Goal: Task Accomplishment & Management: Contribute content

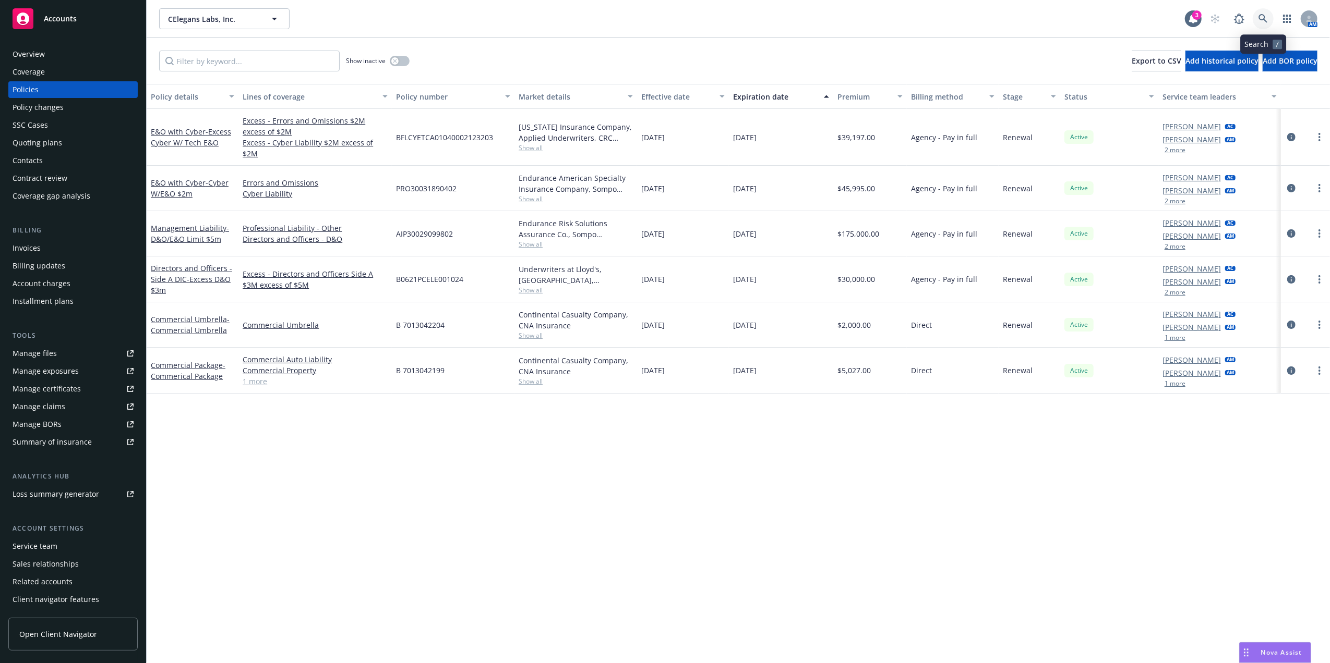
click at [1262, 19] on icon at bounding box center [1262, 18] width 9 height 9
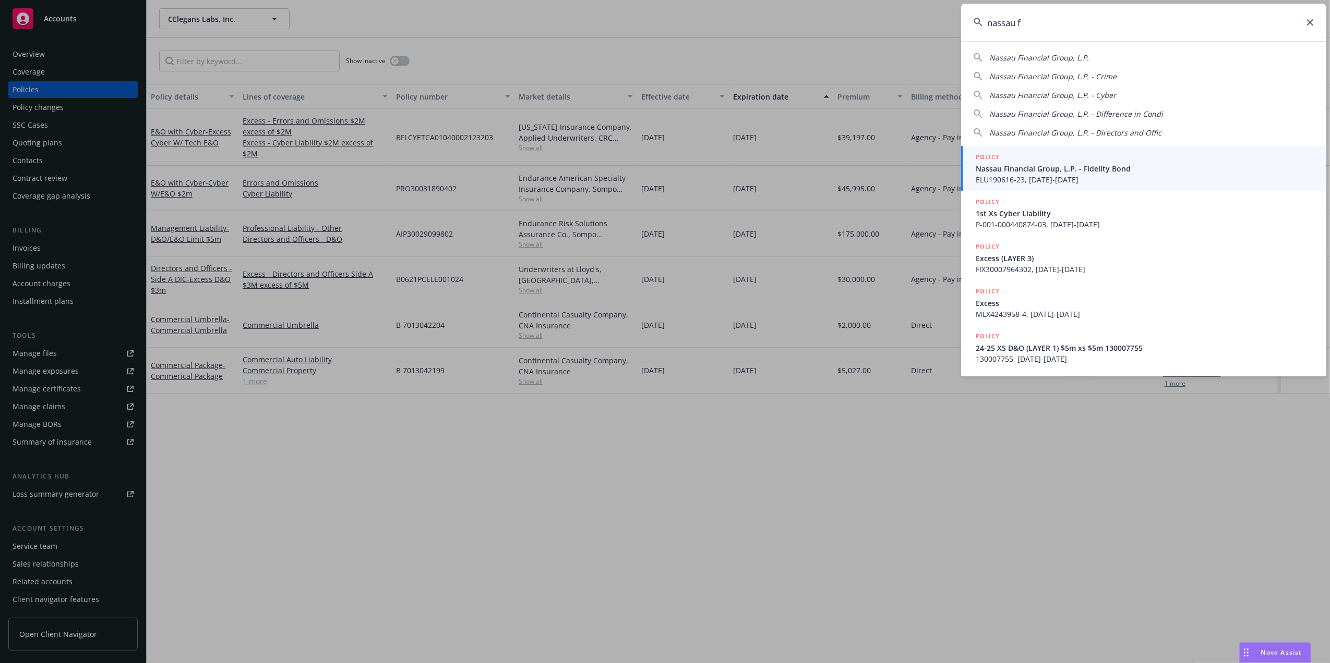
type input "nassau f"
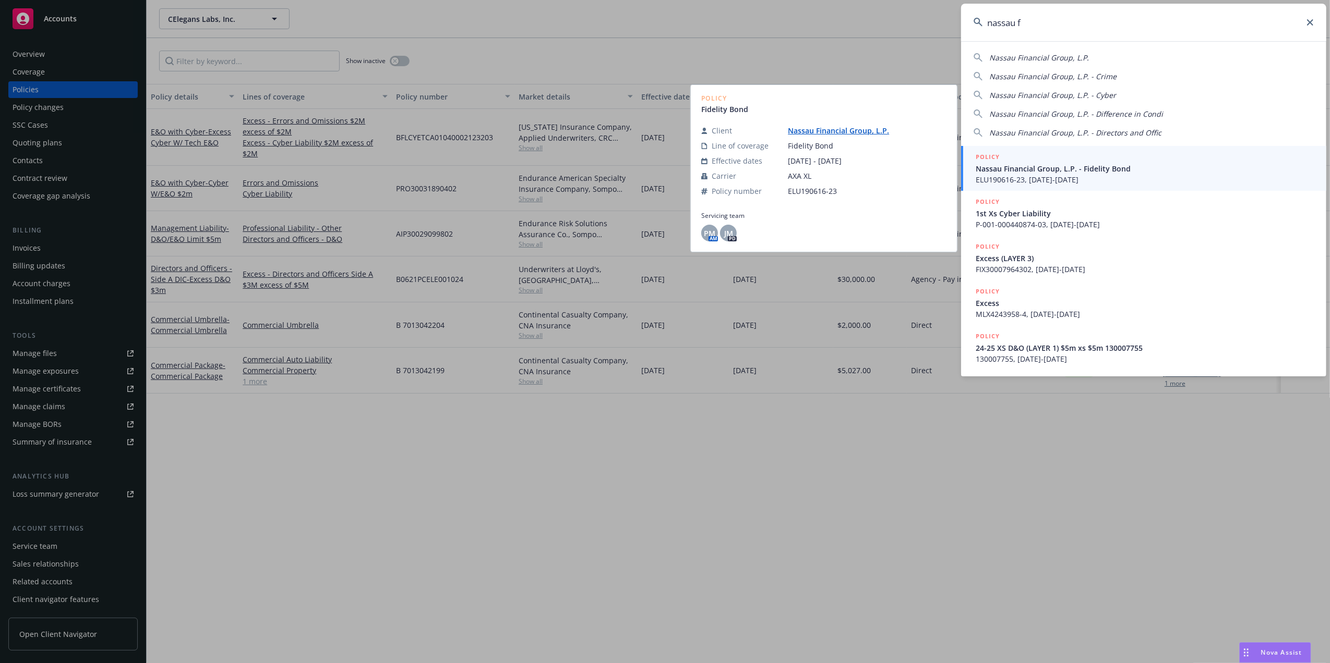
click at [1091, 162] on div "POLICY" at bounding box center [1144, 157] width 338 height 11
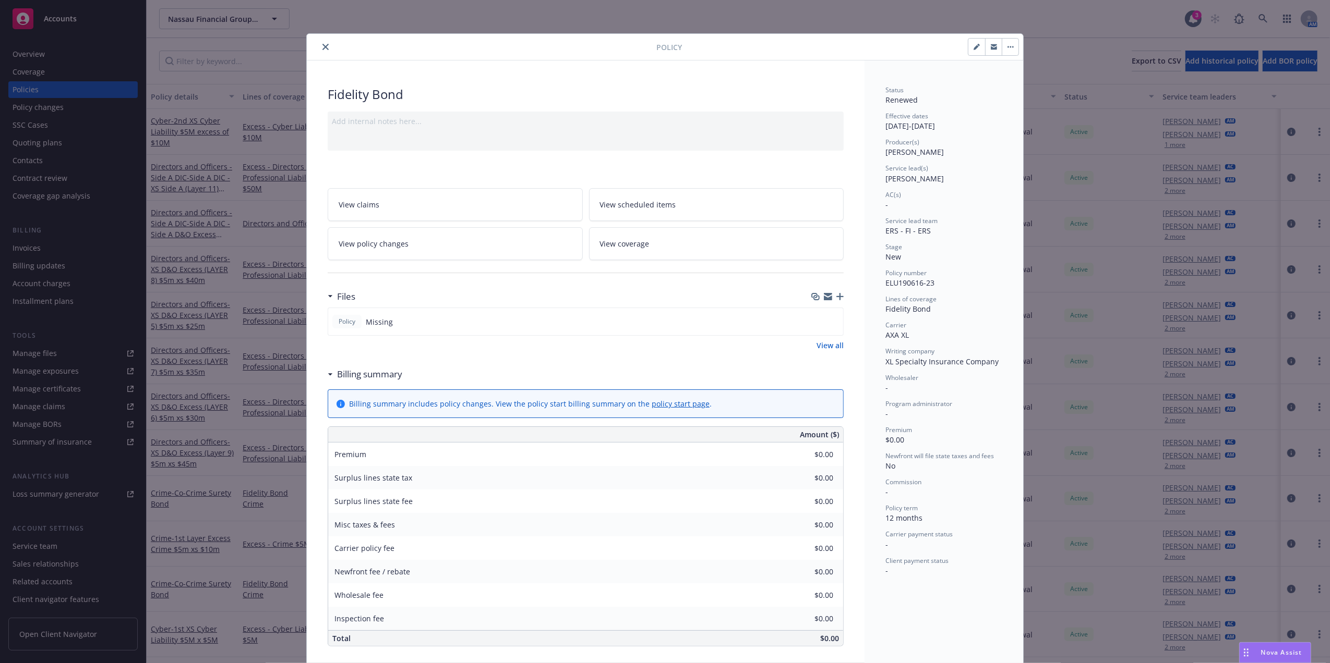
click at [322, 43] on button "close" at bounding box center [325, 47] width 13 height 13
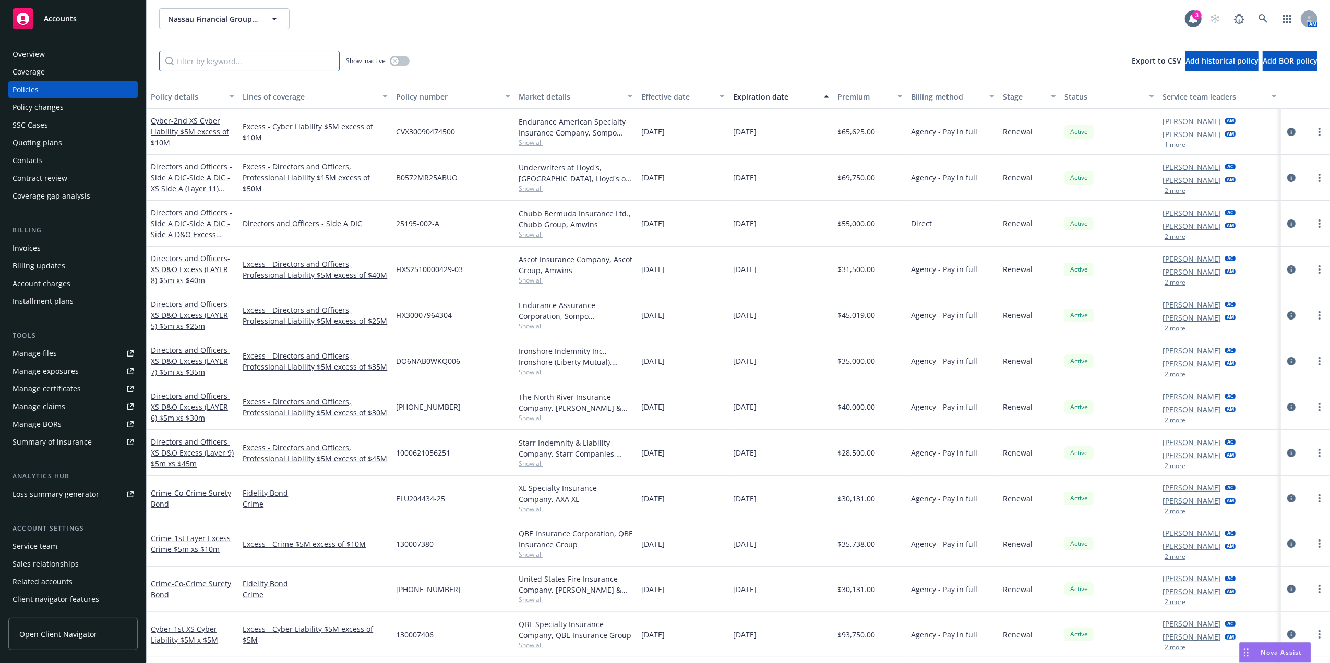
click at [222, 63] on input "Filter by keyword..." at bounding box center [249, 61] width 180 height 21
paste input "130007406"
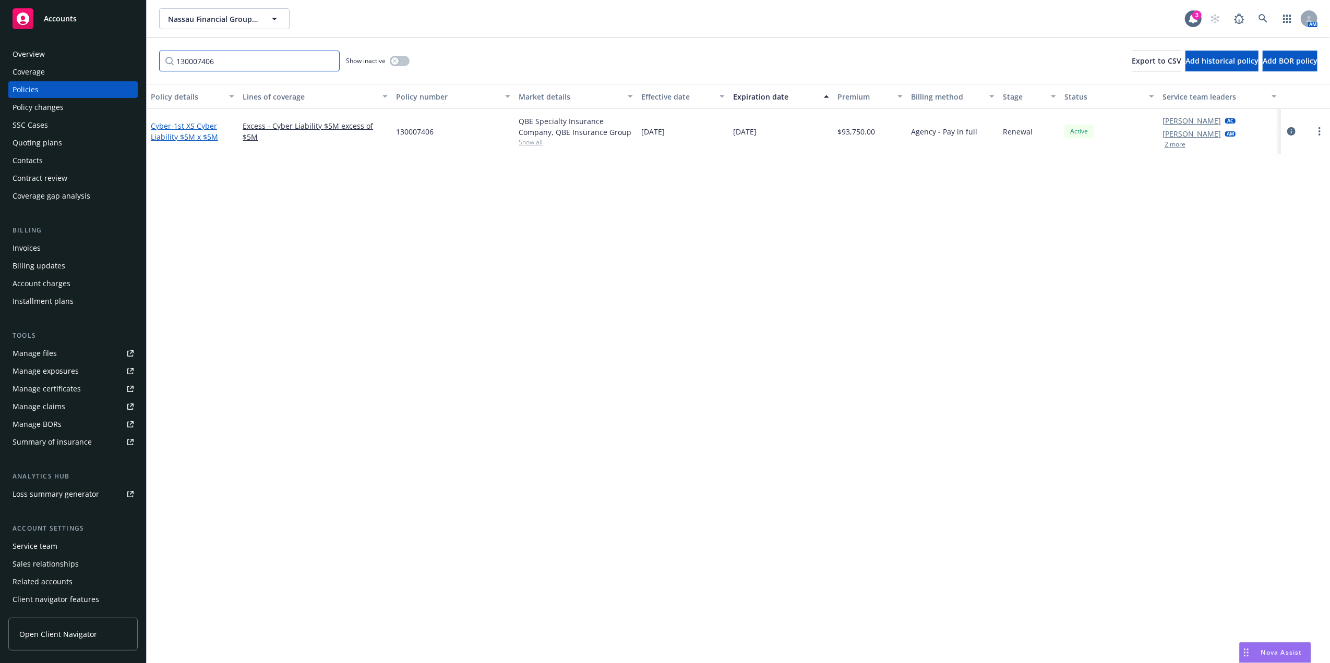
type input "130007406"
click at [182, 132] on span "- 1st XS Cyber Liability $5M x $5M" at bounding box center [184, 131] width 67 height 21
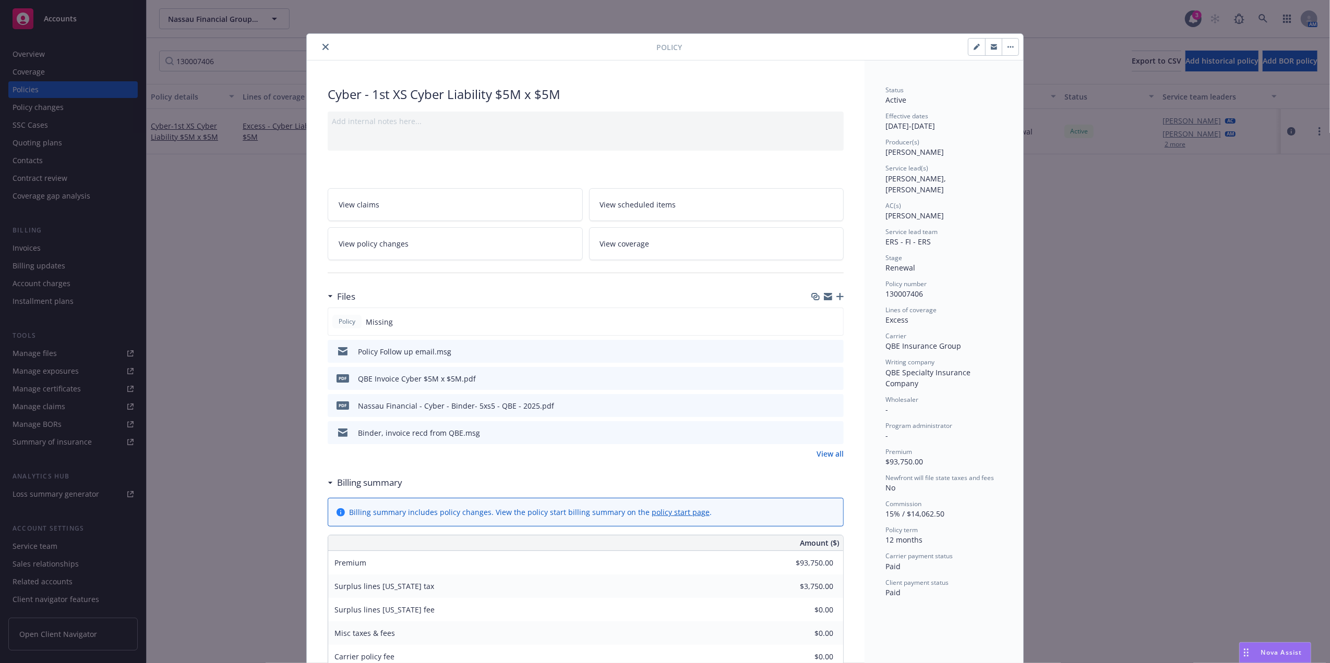
click at [836, 298] on icon "button" at bounding box center [839, 296] width 7 height 7
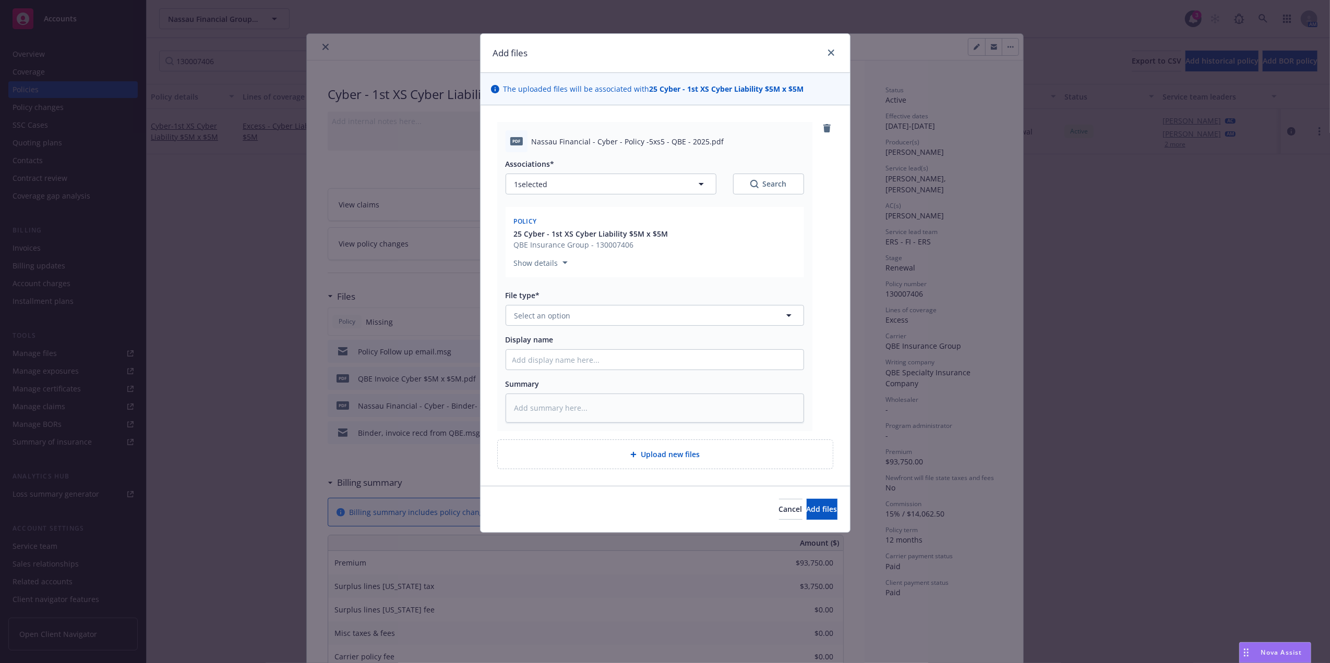
type textarea "x"
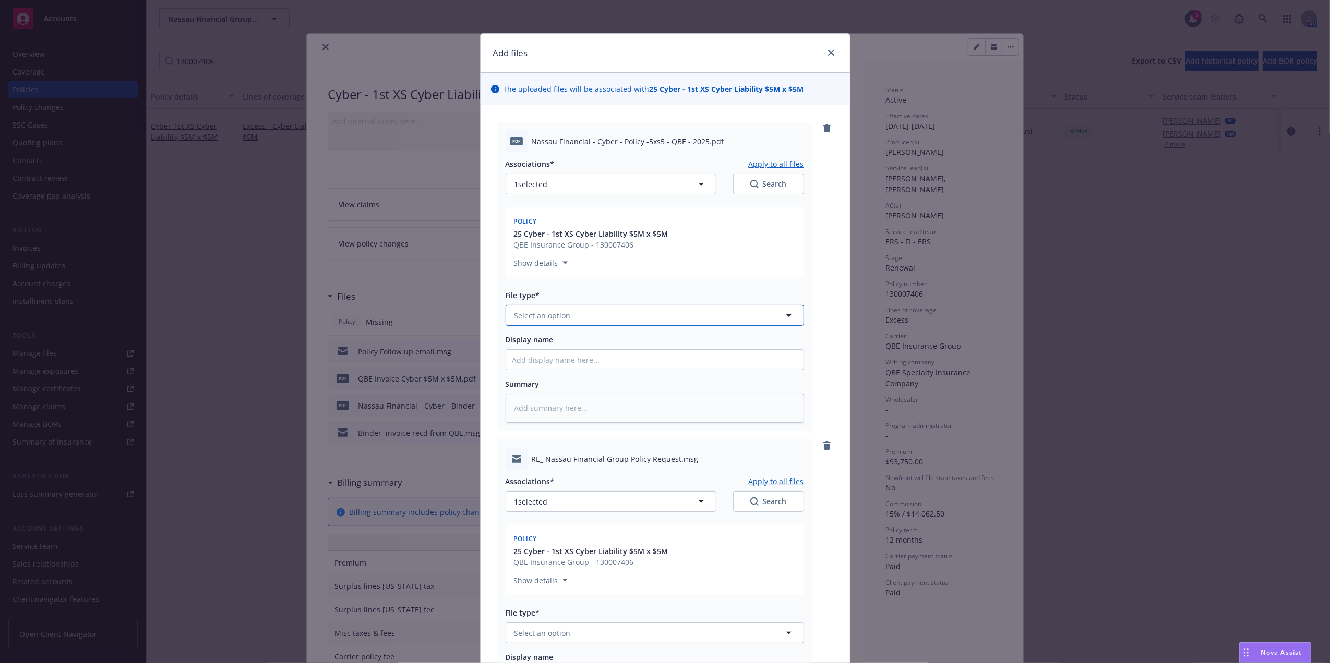
click at [566, 317] on button "Select an option" at bounding box center [654, 315] width 298 height 21
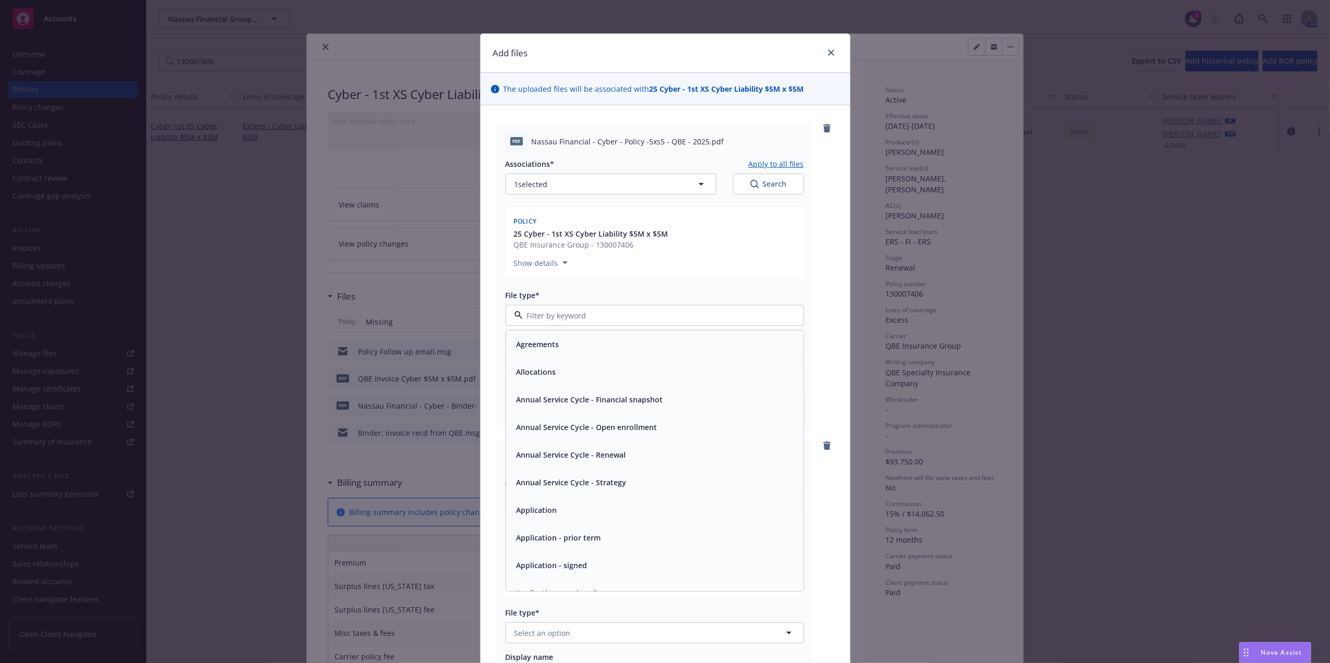
type input "c"
type input "pol"
click at [681, 348] on div "Policy" at bounding box center [654, 344] width 285 height 15
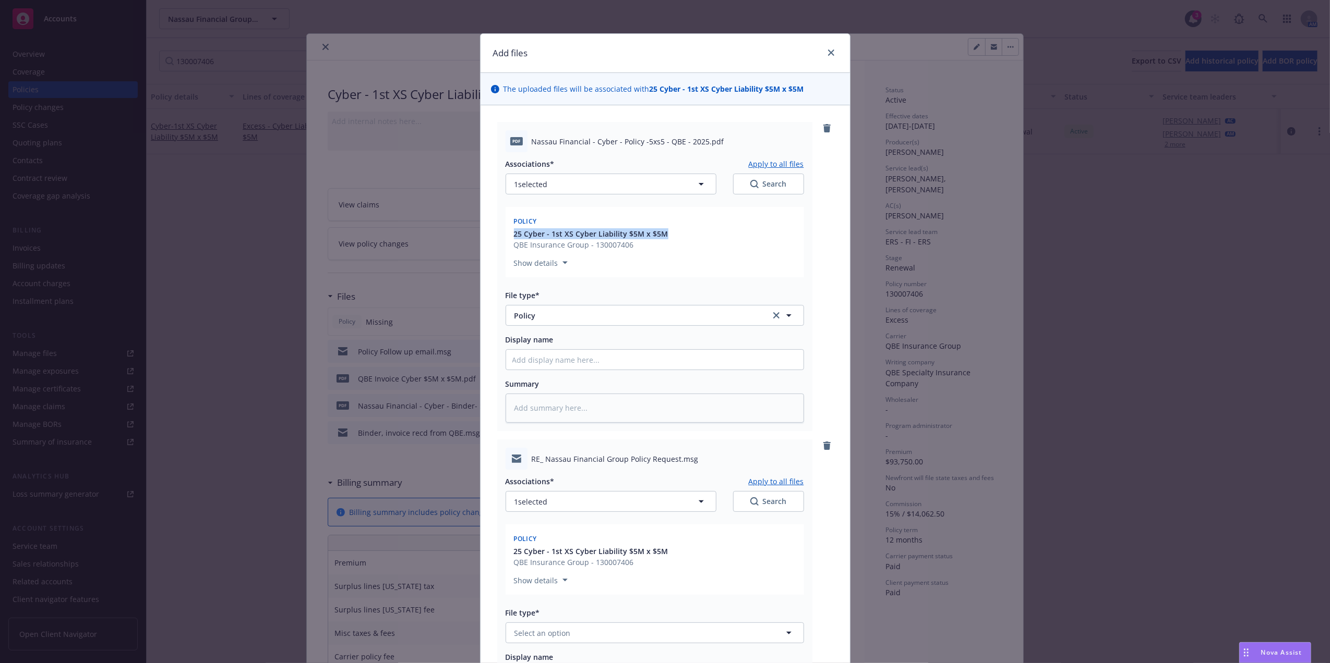
drag, startPoint x: 668, startPoint y: 231, endPoint x: 494, endPoint y: 236, distance: 173.3
click at [497, 236] on div "pdf Nassau Financial - Cyber - Policy -5xs5 - QBE - 2025.pdf Associations* Appl…" at bounding box center [654, 276] width 315 height 309
copy span "25 Cyber - 1st XS Cyber Liability $5M x $5M"
click at [634, 366] on input "Display name" at bounding box center [654, 360] width 297 height 20
paste input "25 Cyber - 1st XS Cyber Liability $5M x $5M"
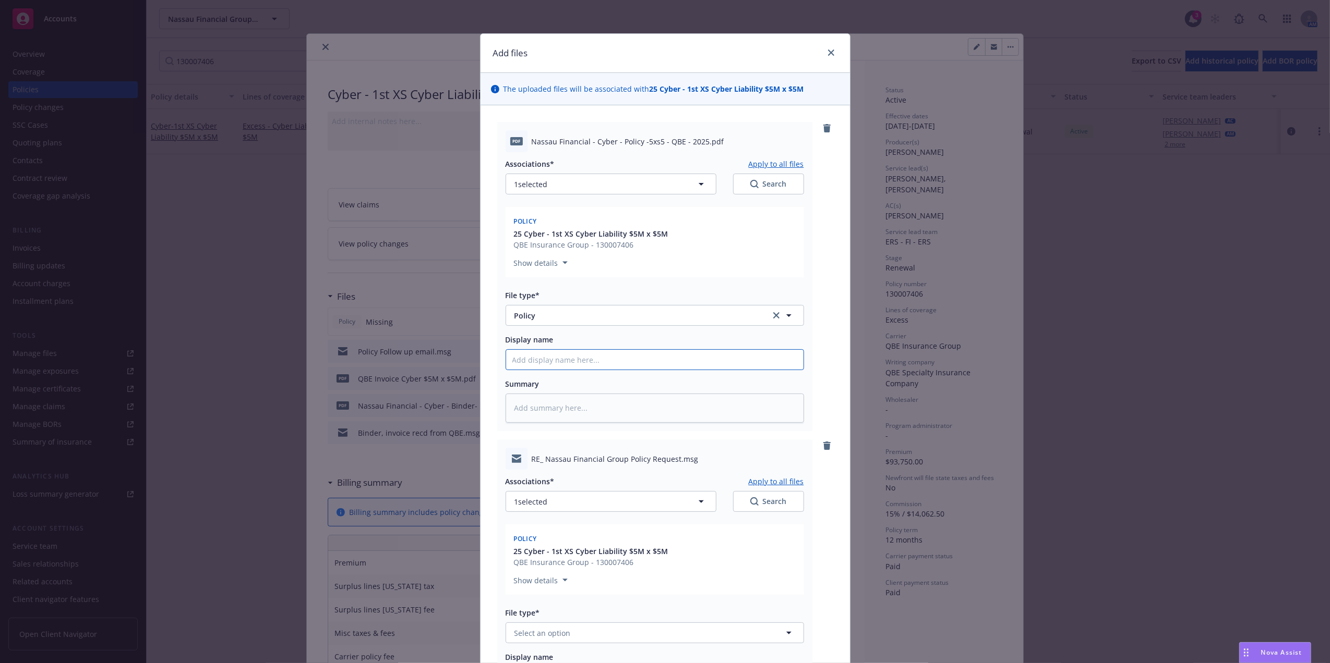
type textarea "x"
type input "25 Cyber - 1st XS Cyber Liability $5M x $5M"
type textarea "x"
type input "25 Cyber - 1st XS Cyber Liability $5M x $5M"
type textarea "x"
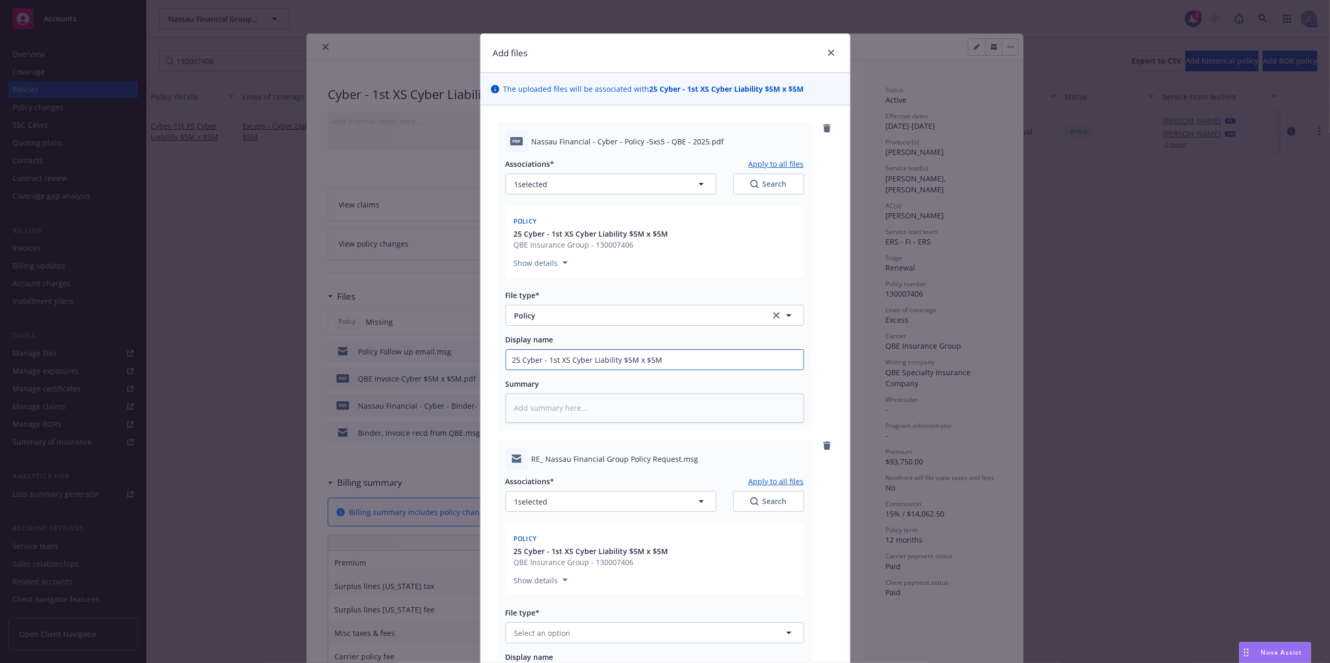
type input "25 Cyber - 1st XS Cyber Liability $5M x $5M P"
type textarea "x"
type input "25 Cyber - 1st XS Cyber Liability $5M x $5M Po"
type textarea "x"
type input "25 Cyber - 1st XS Cyber Liability $5M x $5M Pol"
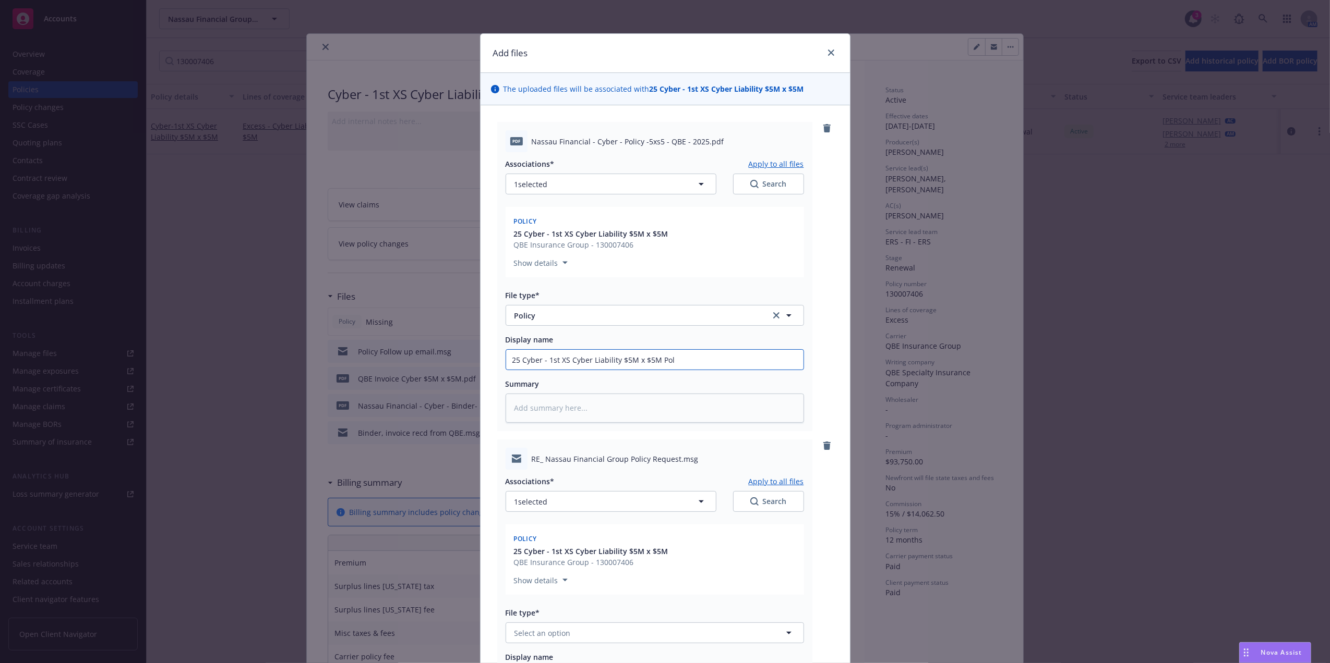
type textarea "x"
type input "25 Cyber - 1st XS Cyber Liability $5M x $5M Poli"
type textarea "x"
type input "25 Cyber - 1st XS Cyber Liability $5M x $5M Policy"
type textarea "x"
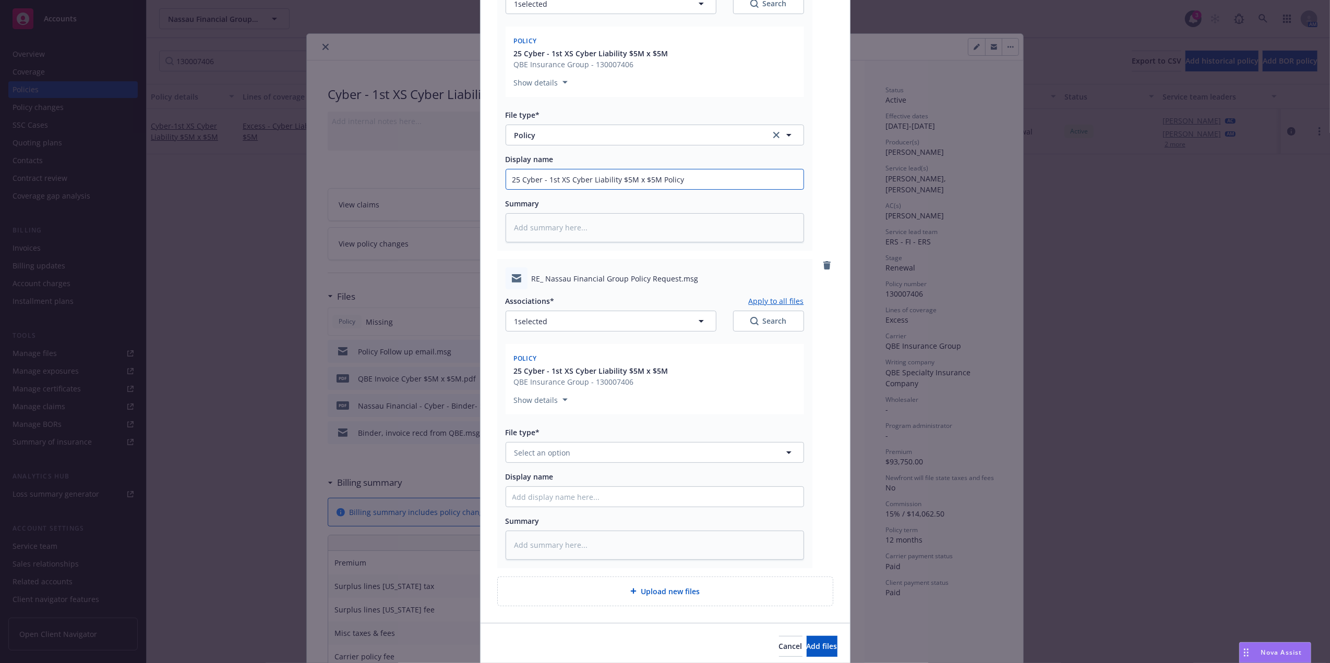
scroll to position [222, 0]
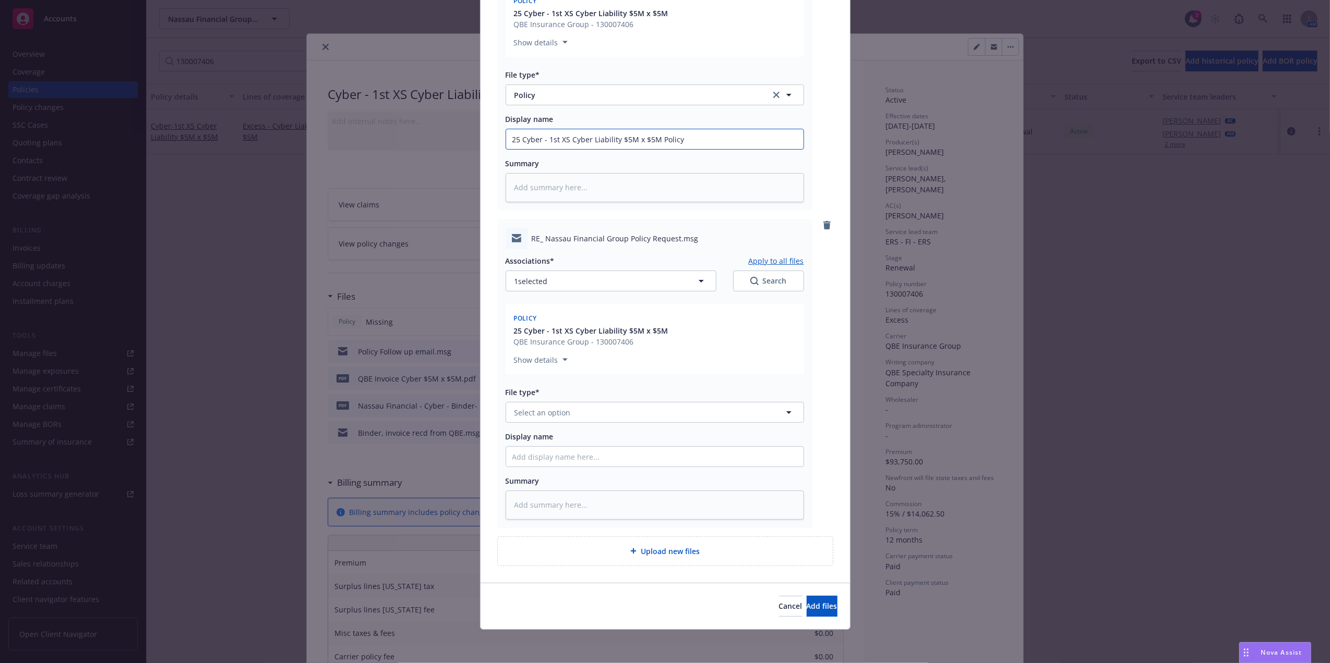
type input "25 Cyber - 1st XS Cyber Liability $5M x $5M Policy"
click at [651, 405] on button "Select an option" at bounding box center [654, 412] width 298 height 21
type input "email"
drag, startPoint x: 611, startPoint y: 449, endPoint x: 611, endPoint y: 457, distance: 7.8
click at [611, 453] on div "Email" at bounding box center [654, 442] width 297 height 28
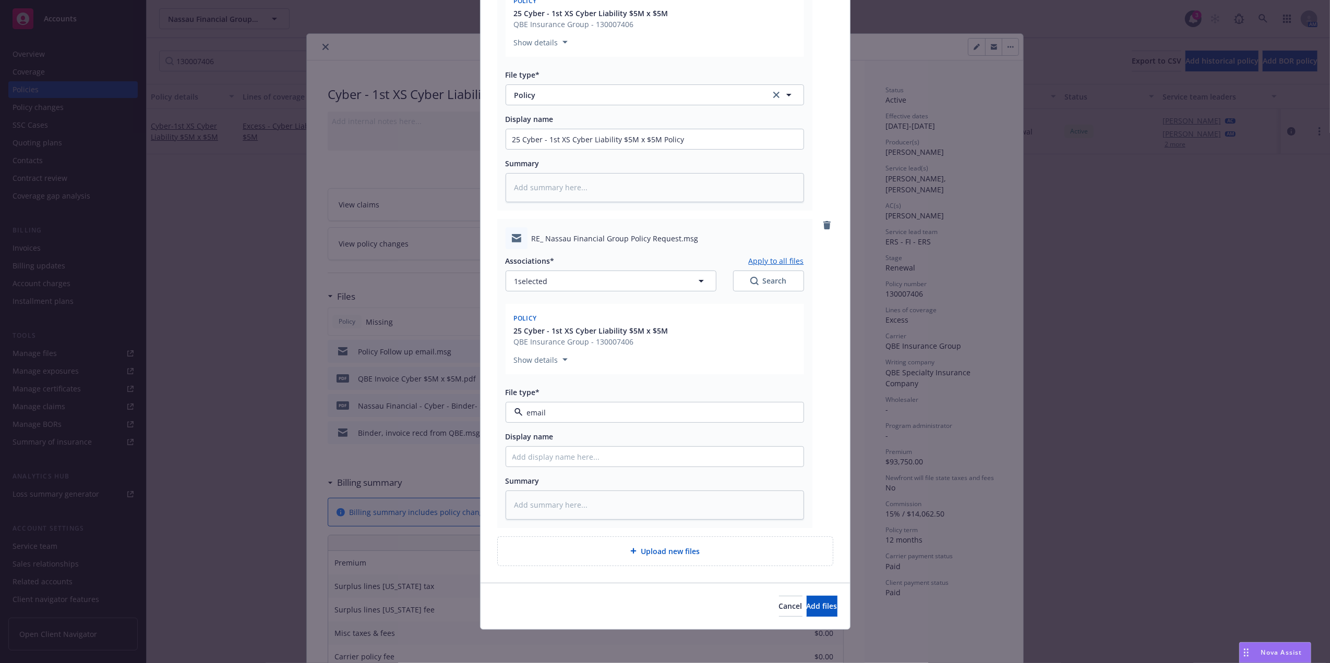
type textarea "x"
click at [610, 149] on input "Display name" at bounding box center [654, 139] width 297 height 20
type input "P"
type textarea "x"
type input "Po"
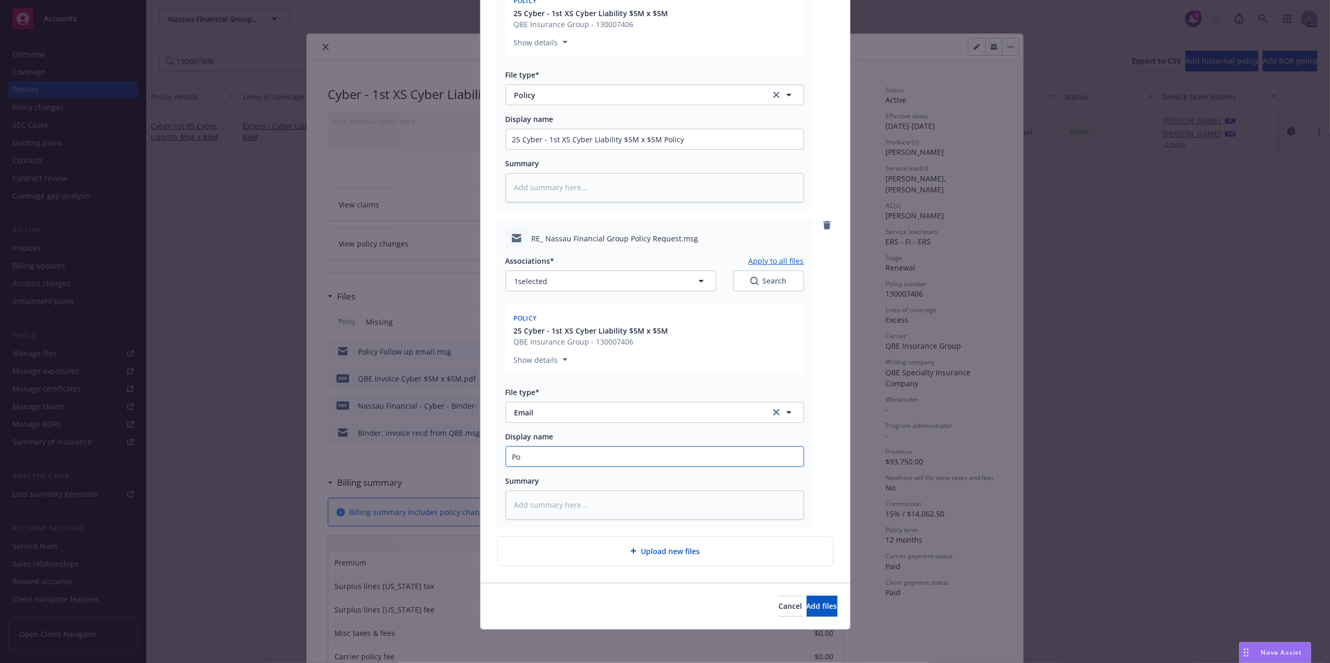
type textarea "x"
type input "Pol"
type textarea "x"
type input "Poli"
type textarea "x"
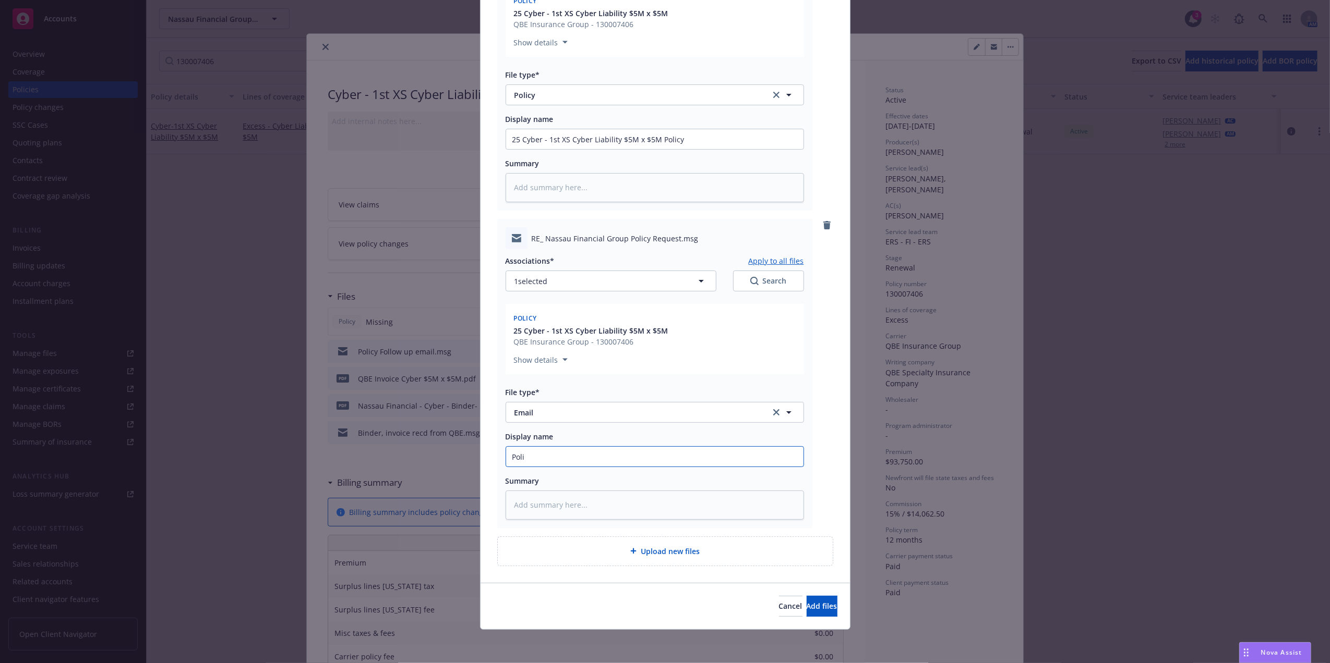
type input "Polic"
type textarea "x"
type input "Policy"
type textarea "x"
type input "Policy"
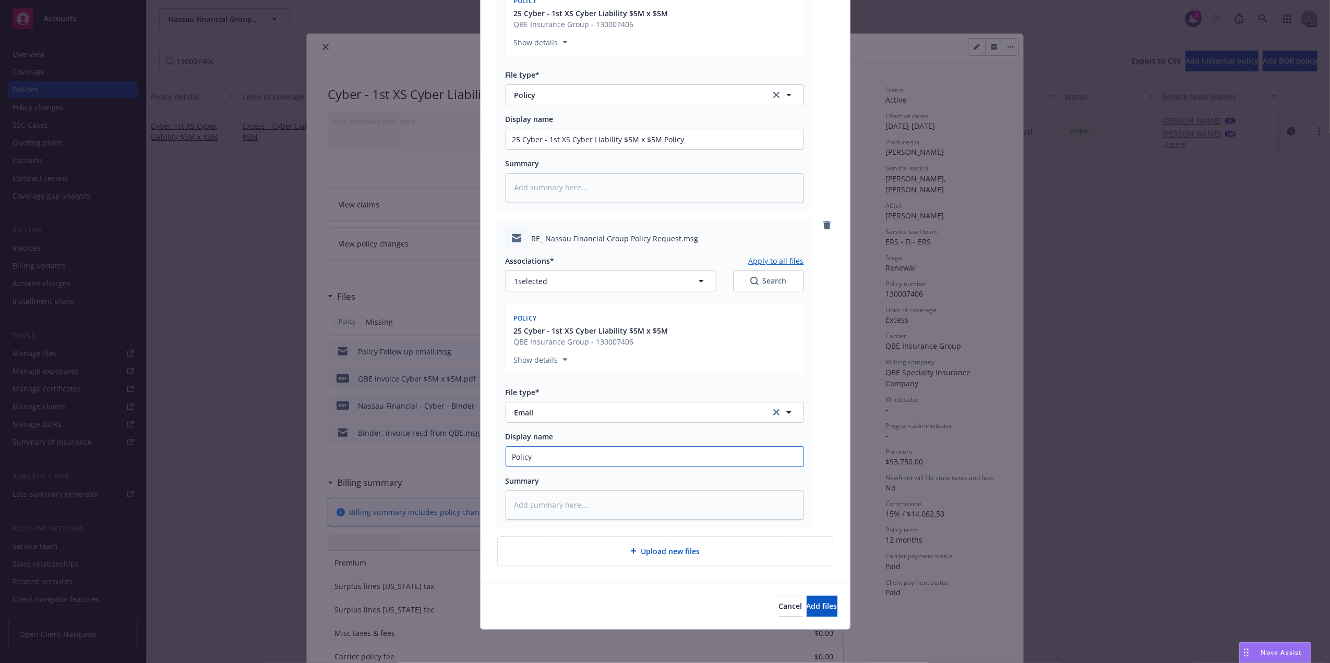
type textarea "x"
type input "Policy R"
type textarea "x"
type input "Policy Re"
type textarea "x"
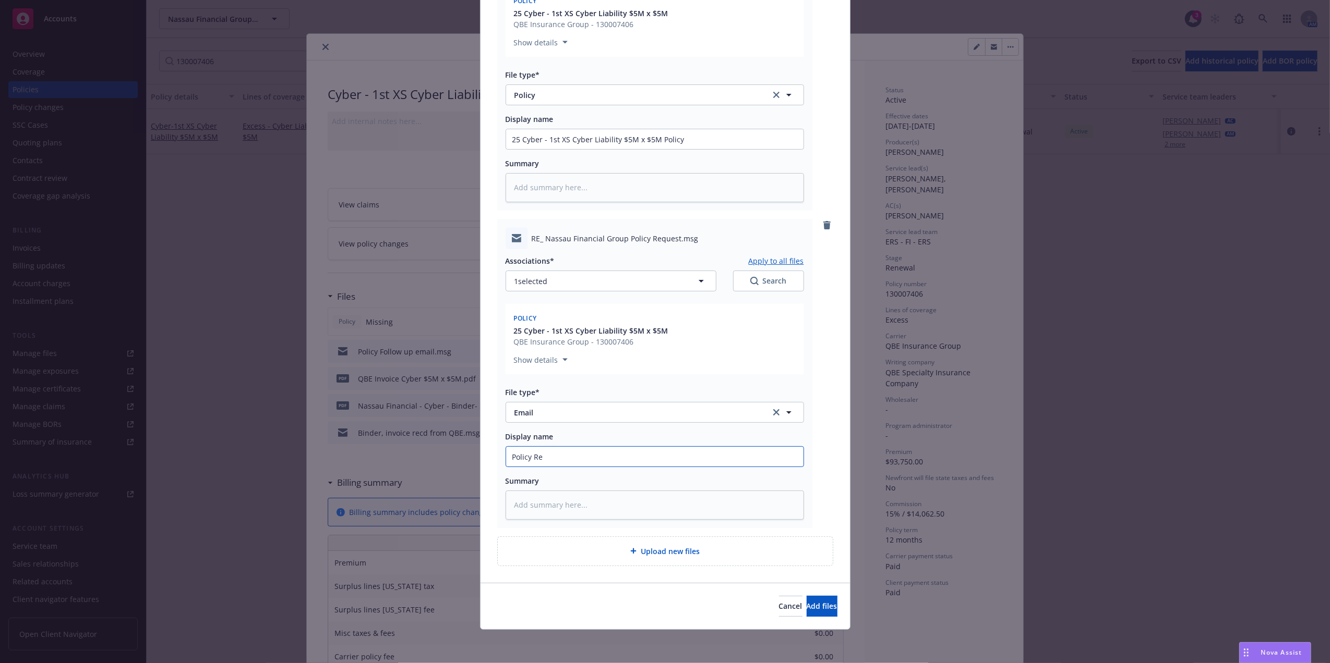
type input "Policy Rec"
type textarea "x"
type input "Policy Recv"
type textarea "x"
type input "Policy Recv"
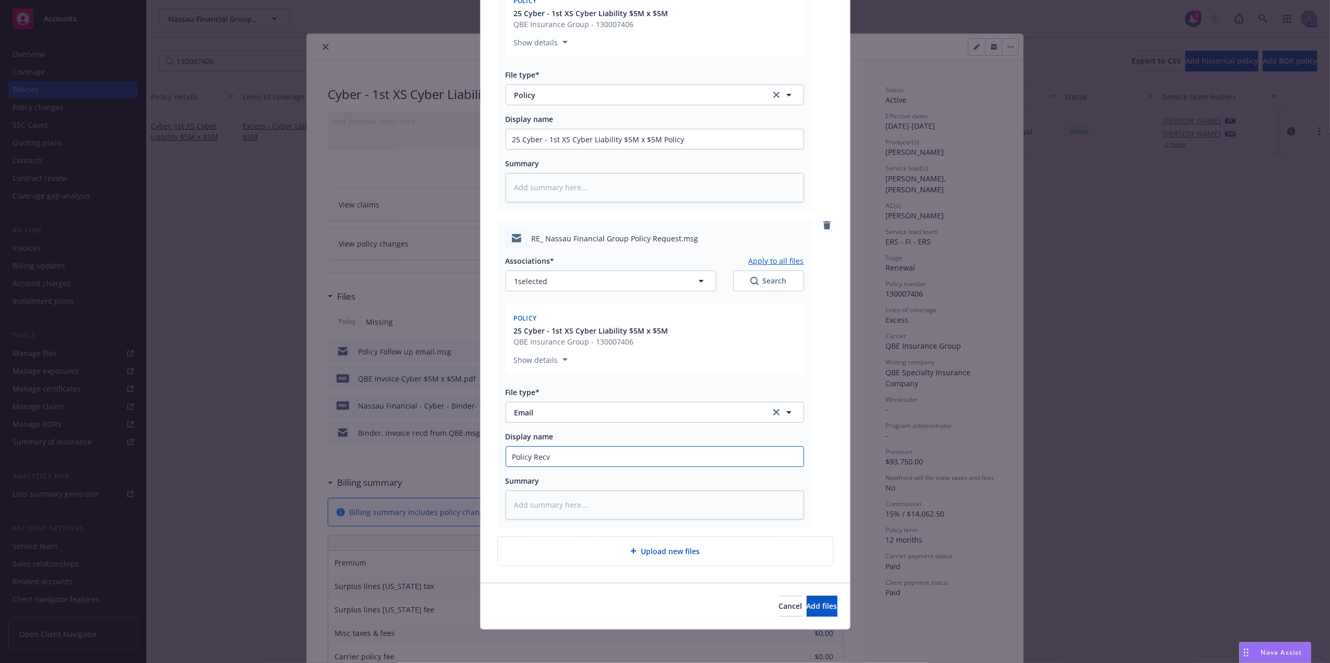
type textarea "x"
type input "Policy Recv e"
type textarea "x"
type input "Policy Recv eam"
type textarea "x"
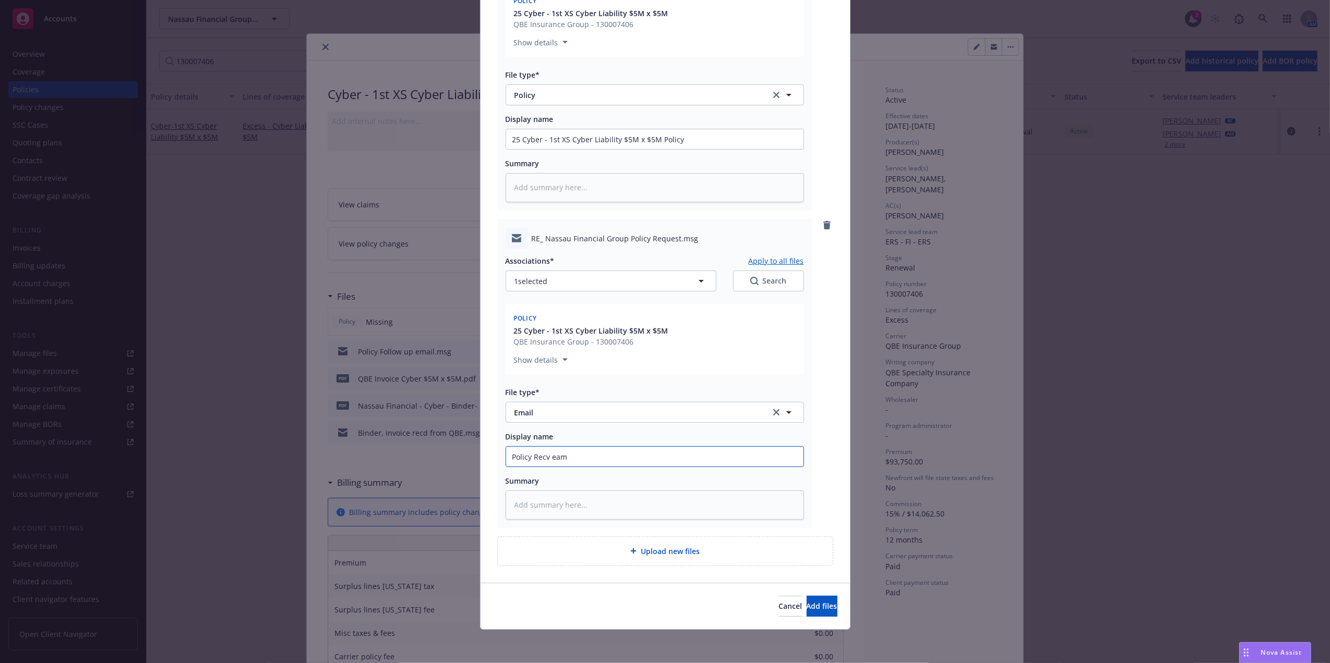
type input "Policy Recv ea"
type textarea "x"
type input "Policy Recv em"
type textarea "x"
type input "Policy Recv ema"
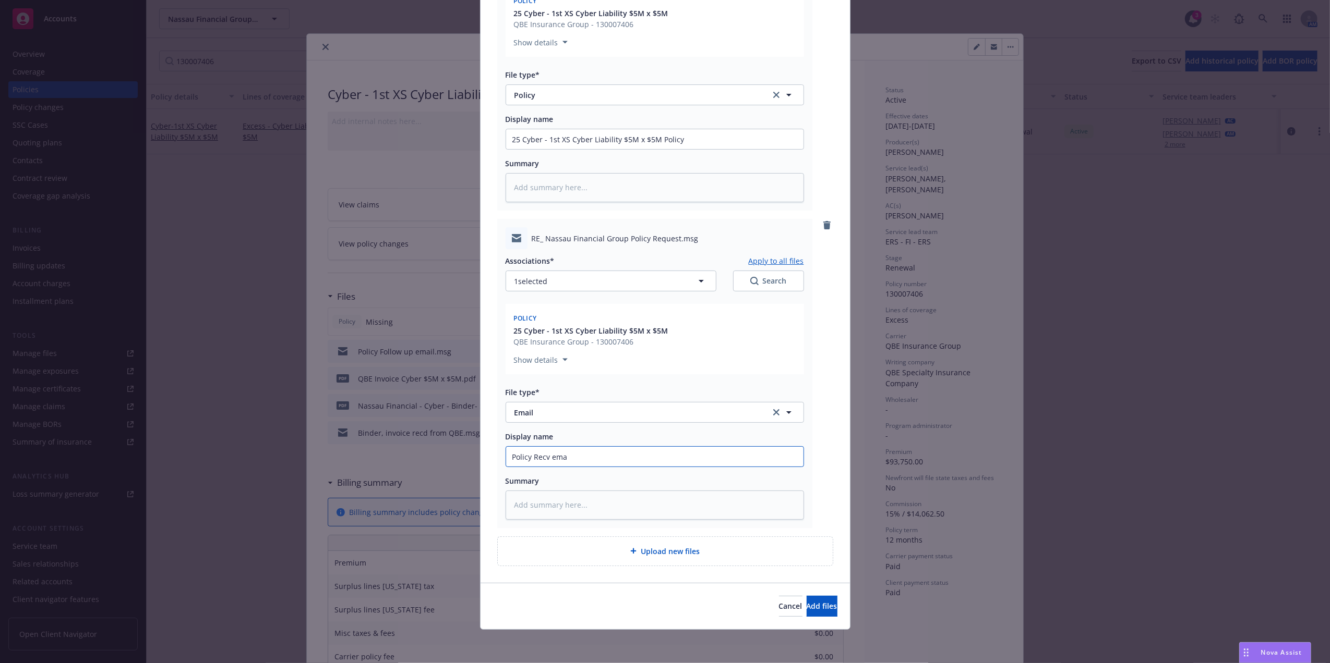
type textarea "x"
type input "Policy Recv emai"
type textarea "x"
type input "Policy Recv email"
click at [806, 612] on button "Add files" at bounding box center [821, 606] width 31 height 21
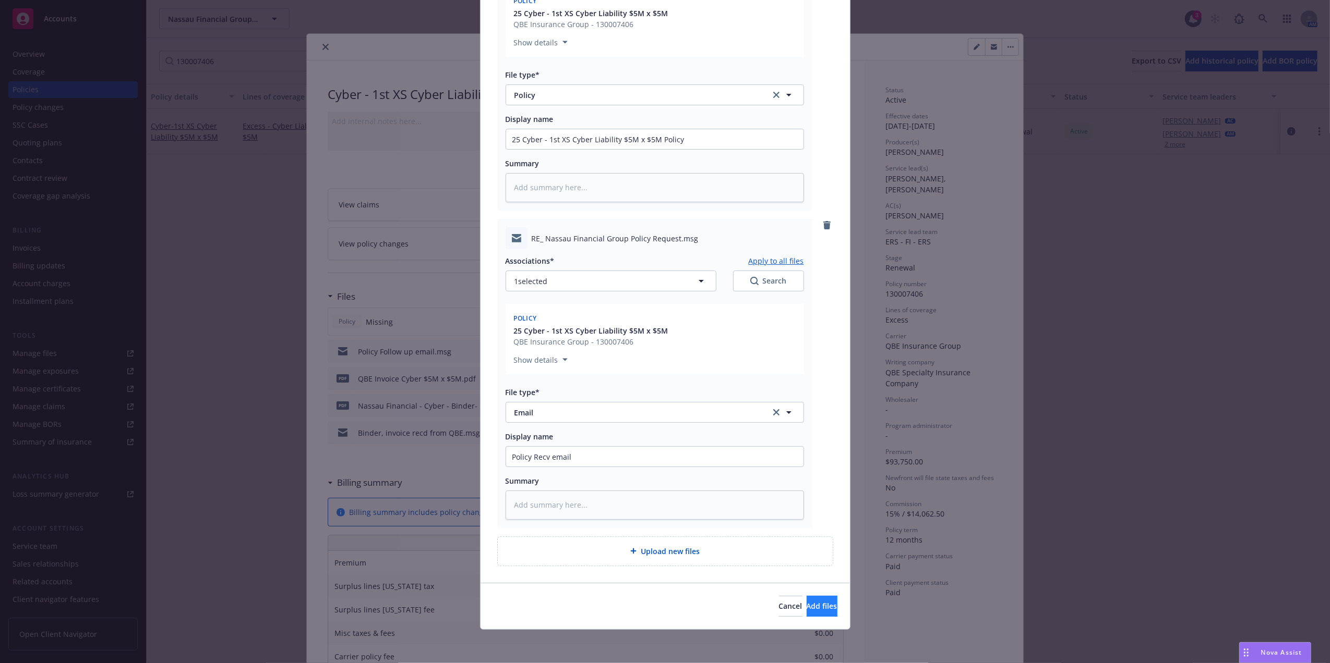
scroll to position [184, 0]
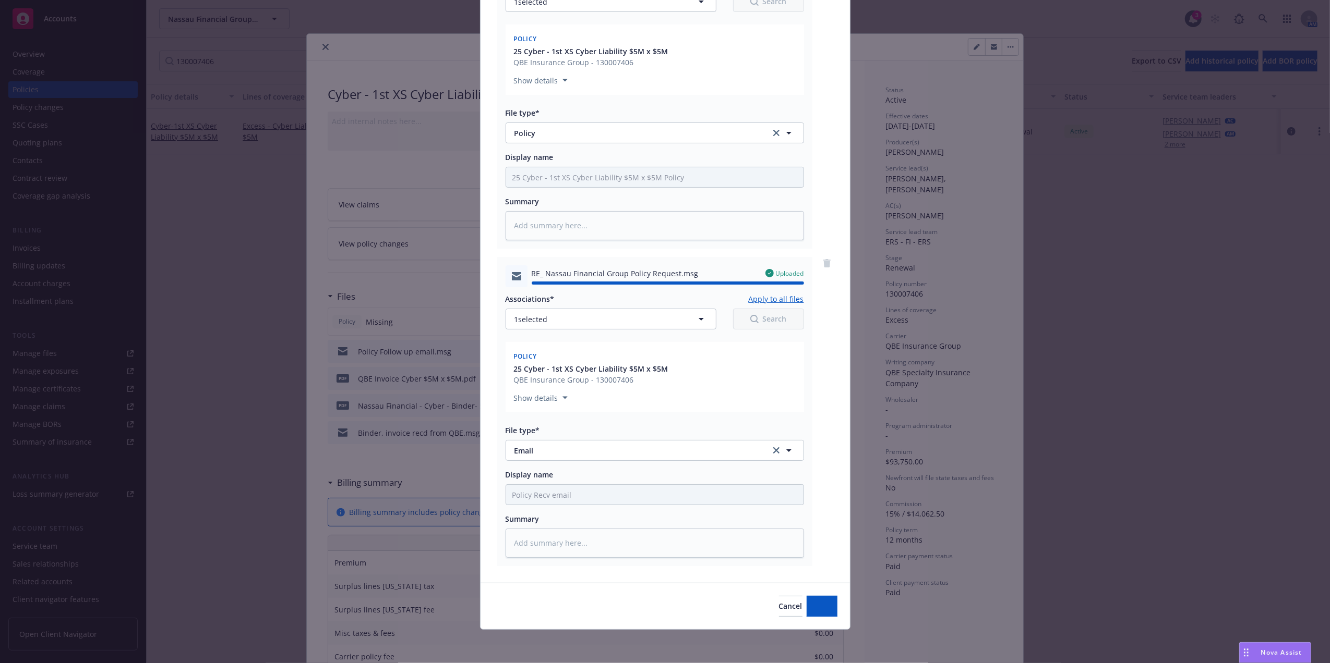
type textarea "x"
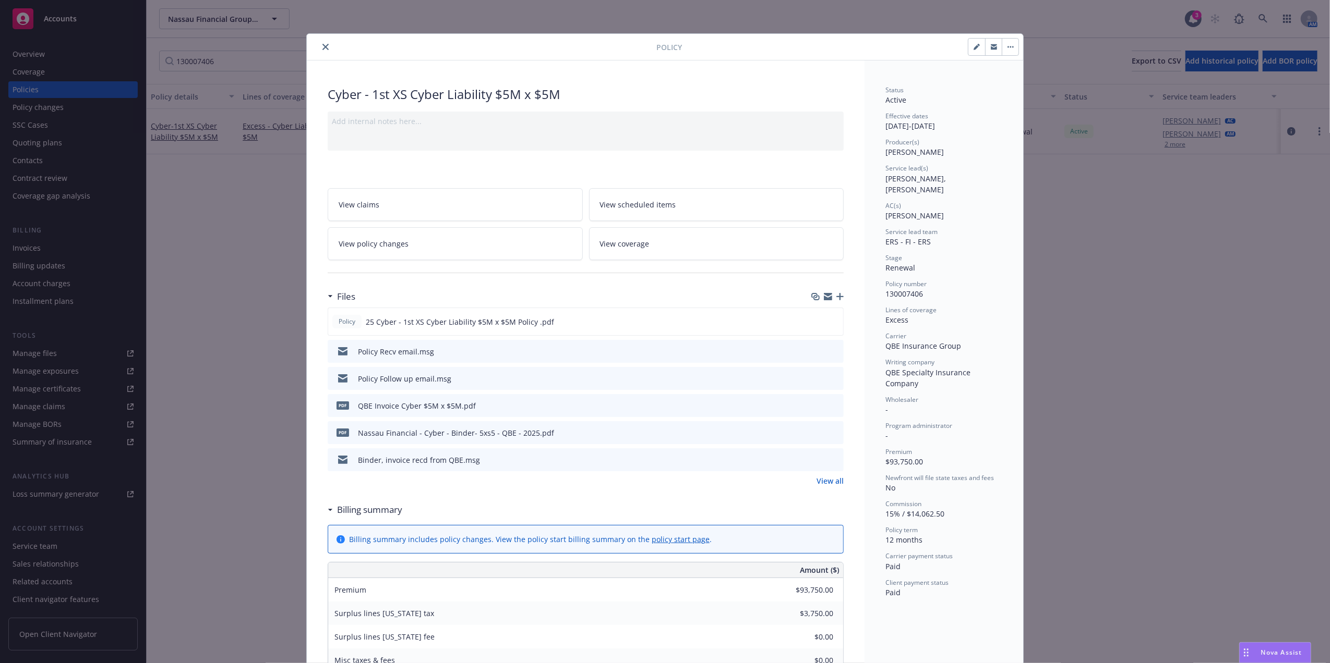
click at [322, 46] on icon "close" at bounding box center [325, 47] width 6 height 6
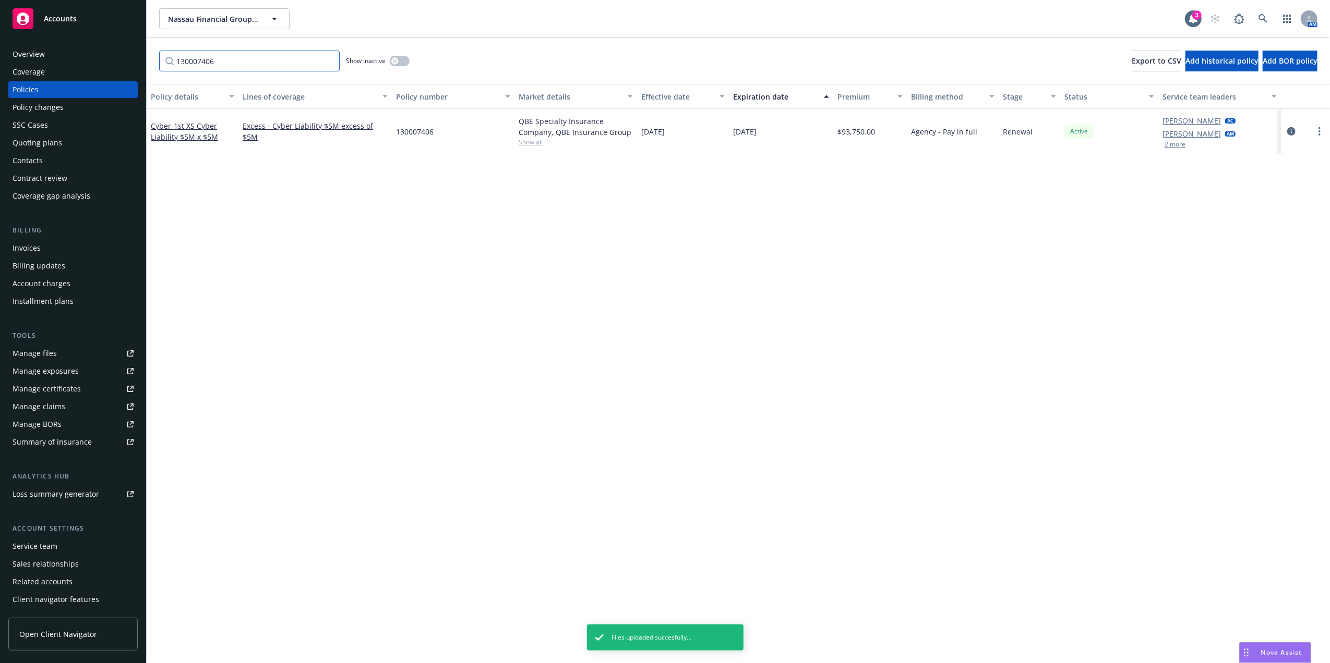
click at [325, 63] on input "130007406" at bounding box center [249, 61] width 180 height 21
click at [321, 65] on input "Filter by keyword..." at bounding box center [249, 61] width 180 height 21
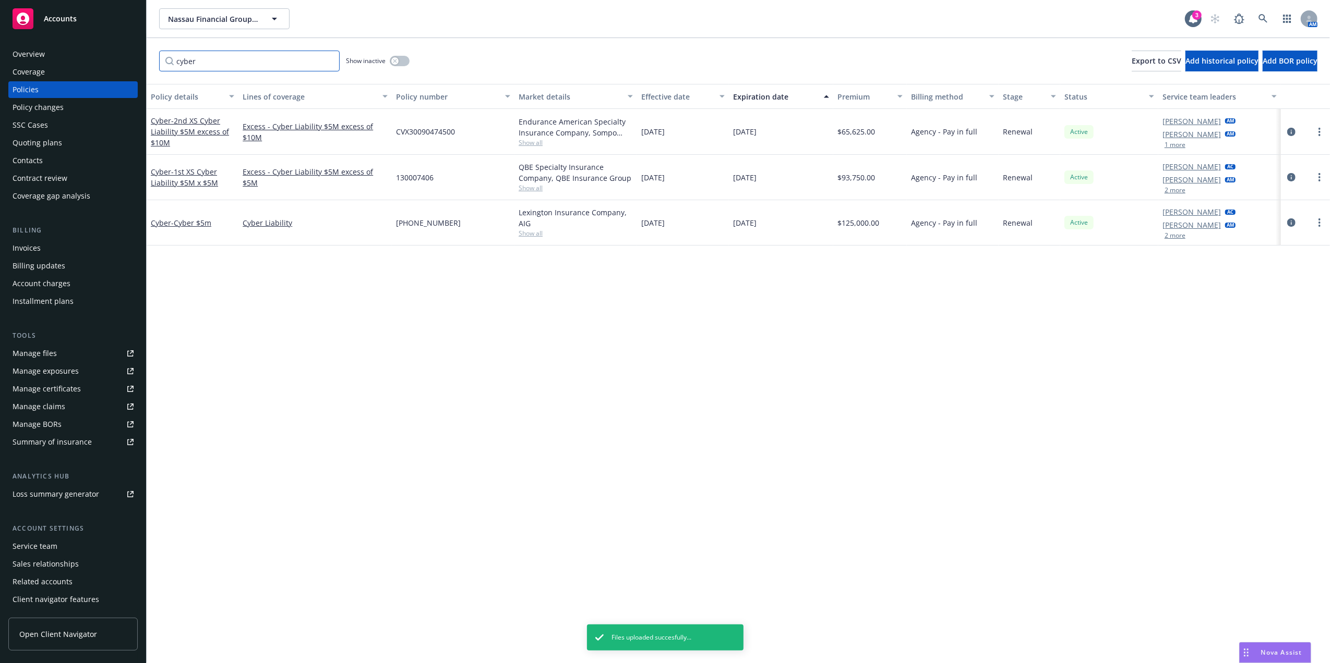
type input "cyber"
click at [166, 228] on div "Cyber - Cyber $5m" at bounding box center [192, 223] width 83 height 11
click at [171, 222] on span "- Cyber $5m" at bounding box center [191, 223] width 40 height 10
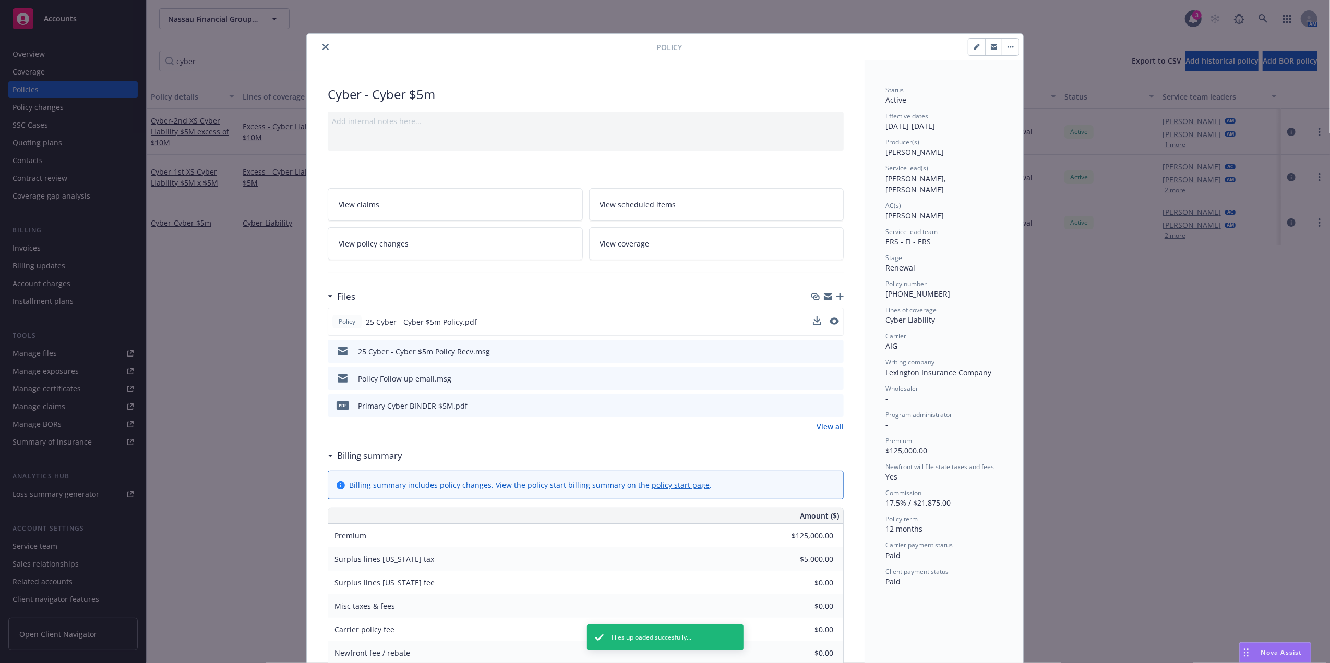
click at [834, 322] on div "Policy 25 Cyber - Cyber $5m Policy.pdf" at bounding box center [586, 322] width 516 height 28
click at [829, 322] on icon "preview file" at bounding box center [832, 321] width 9 height 7
click at [812, 324] on icon "download file" at bounding box center [816, 321] width 8 height 8
click at [319, 44] on button "close" at bounding box center [325, 47] width 13 height 13
